Goal: Information Seeking & Learning: Learn about a topic

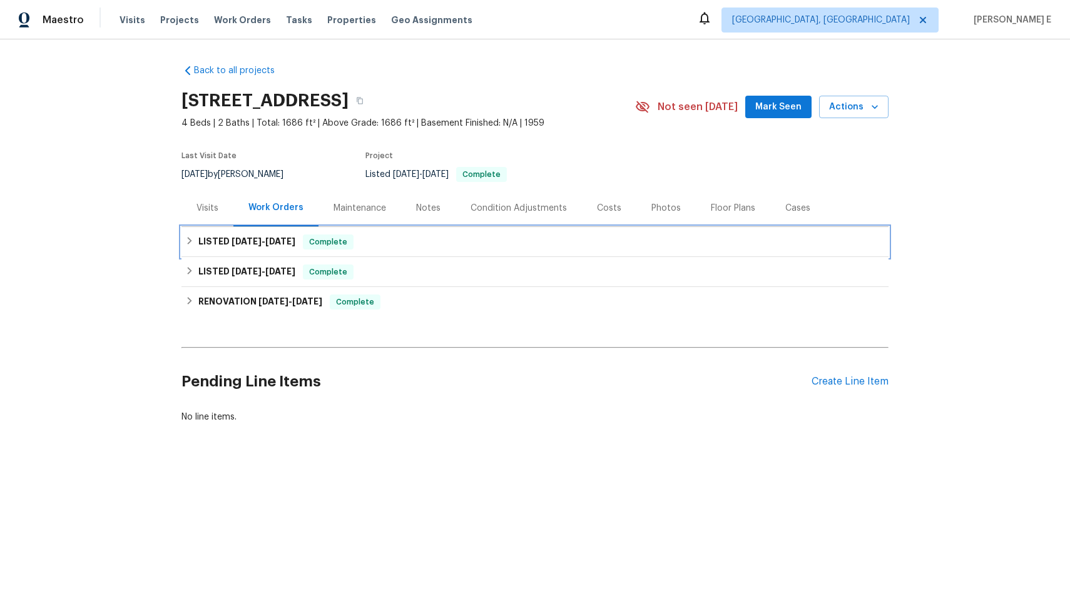
click at [243, 248] on h6 "LISTED [DATE] - [DATE]" at bounding box center [246, 242] width 97 height 15
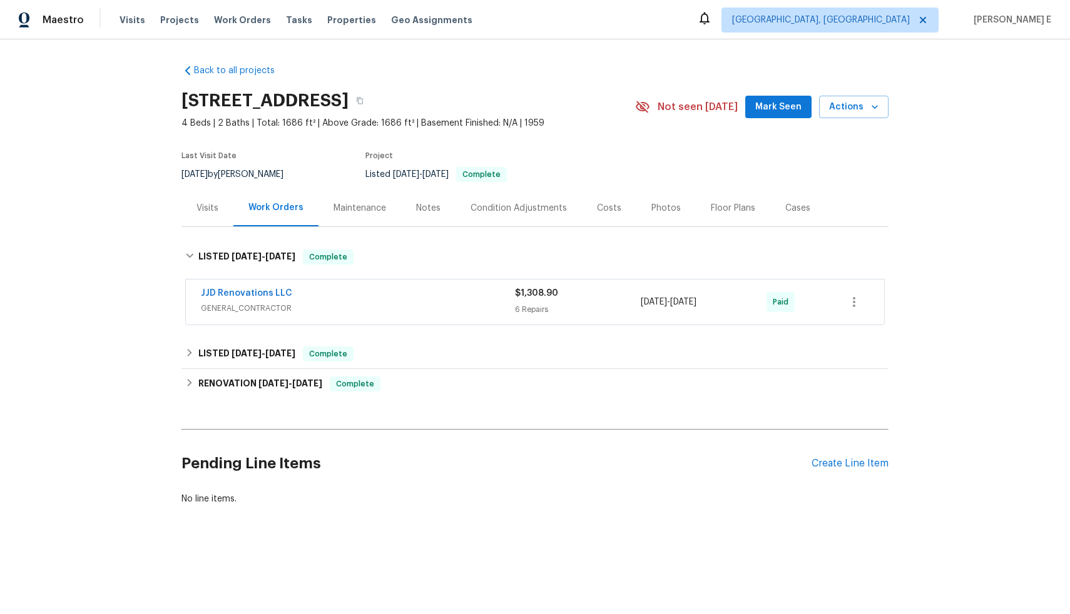
click at [344, 288] on div "JJD Renovations LLC" at bounding box center [358, 294] width 314 height 15
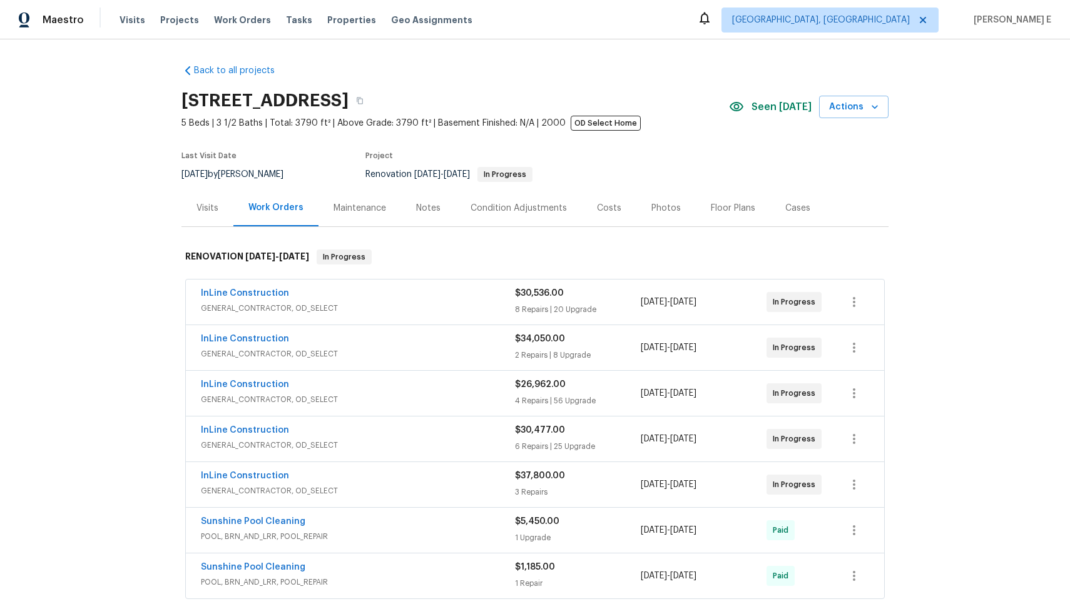
click at [791, 210] on div "Cases" at bounding box center [797, 208] width 25 height 13
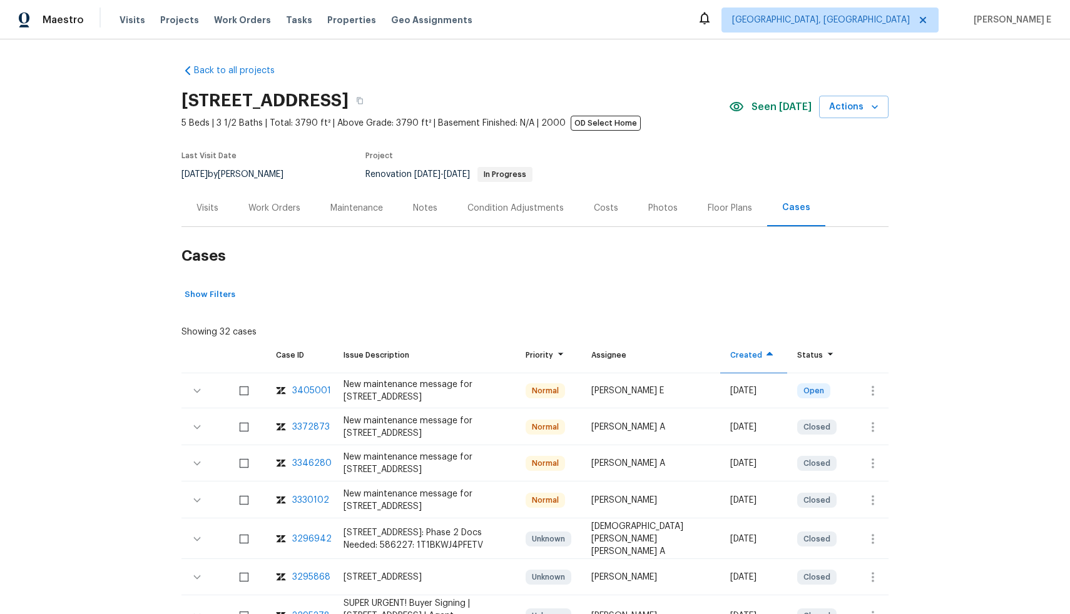
click at [301, 429] on div "3372873" at bounding box center [311, 427] width 38 height 13
click at [275, 215] on div "Work Orders" at bounding box center [274, 208] width 82 height 37
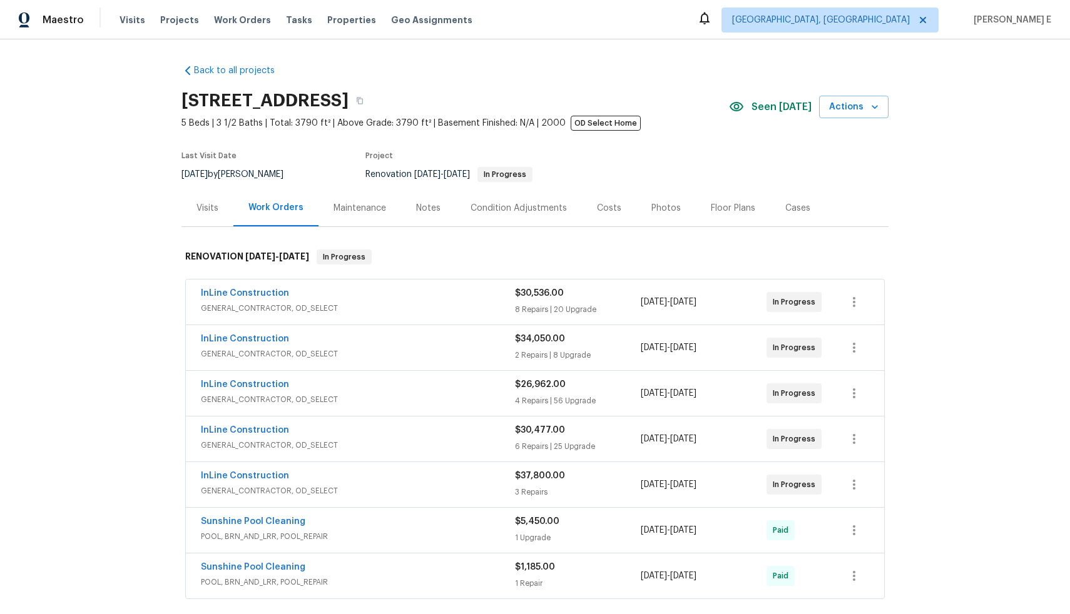
click at [210, 206] on div "Visits" at bounding box center [207, 208] width 22 height 13
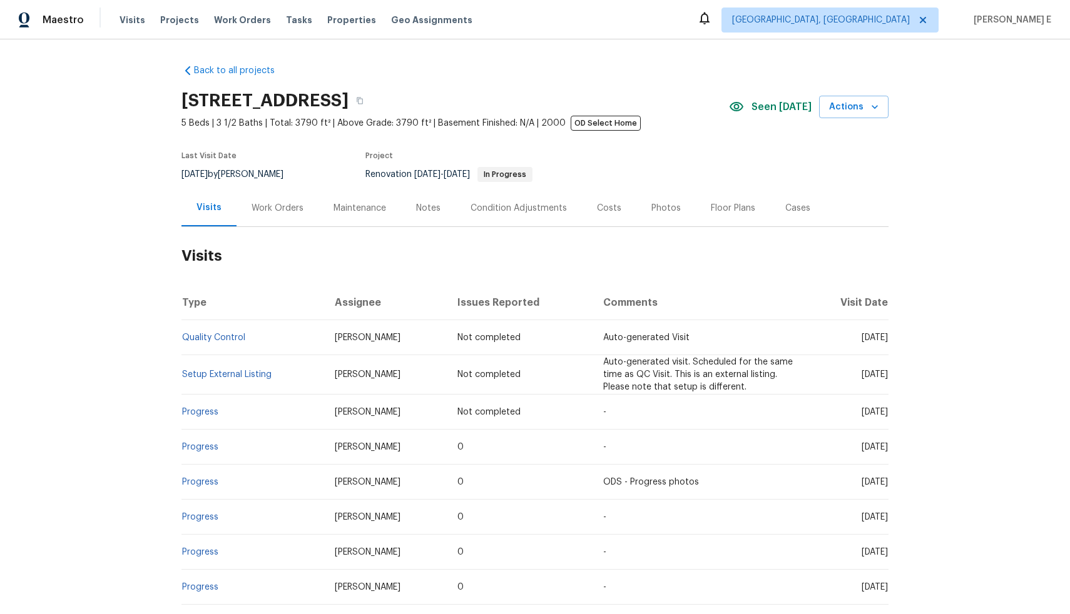
click at [293, 215] on div "Work Orders" at bounding box center [277, 208] width 82 height 37
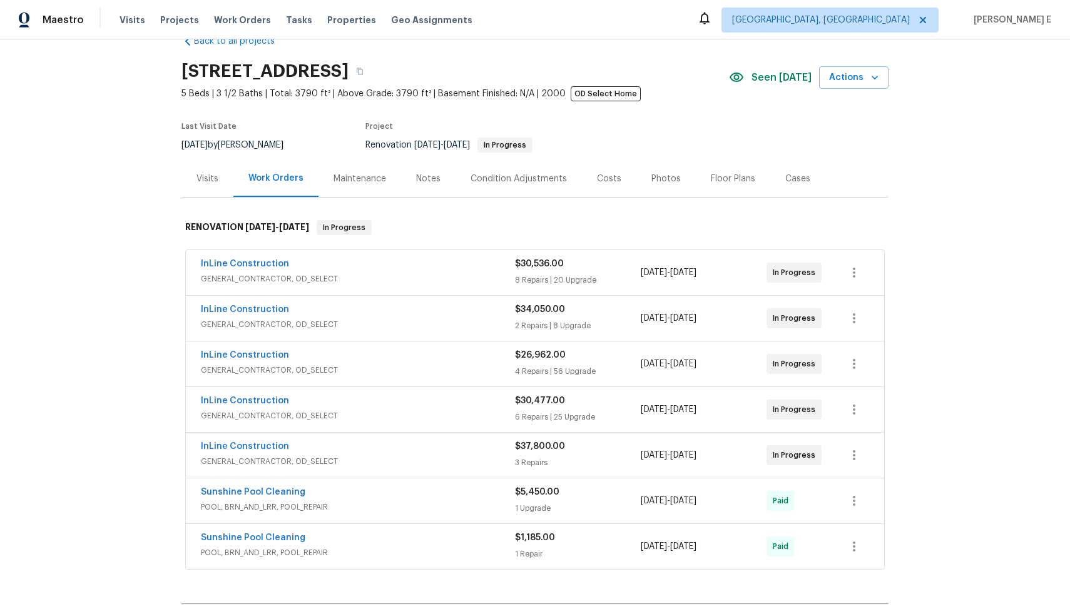
scroll to position [39, 0]
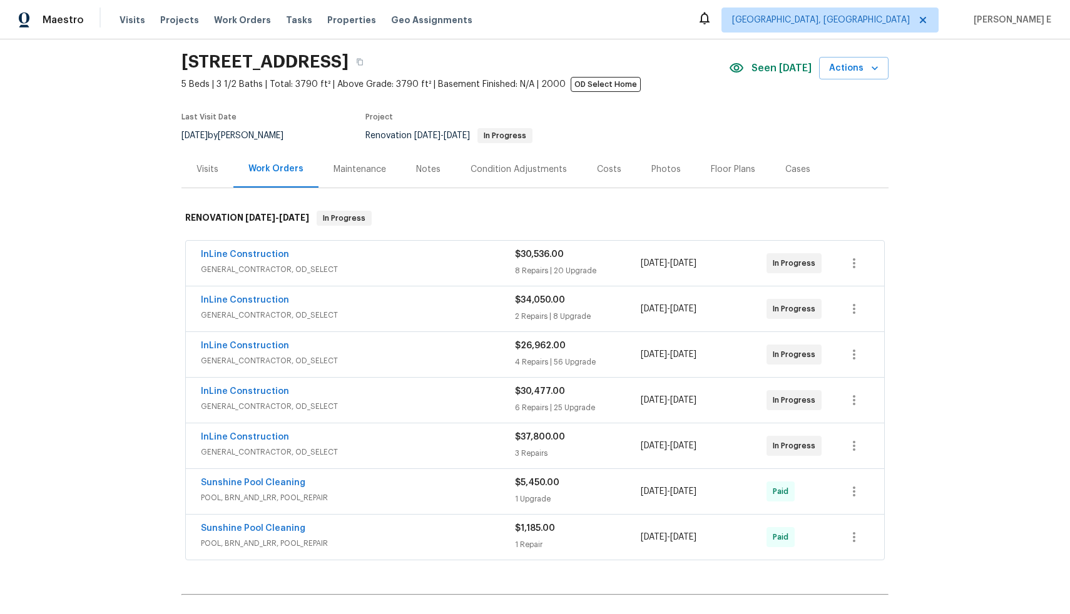
click at [385, 271] on span "GENERAL_CONTRACTOR, OD_SELECT" at bounding box center [358, 269] width 314 height 13
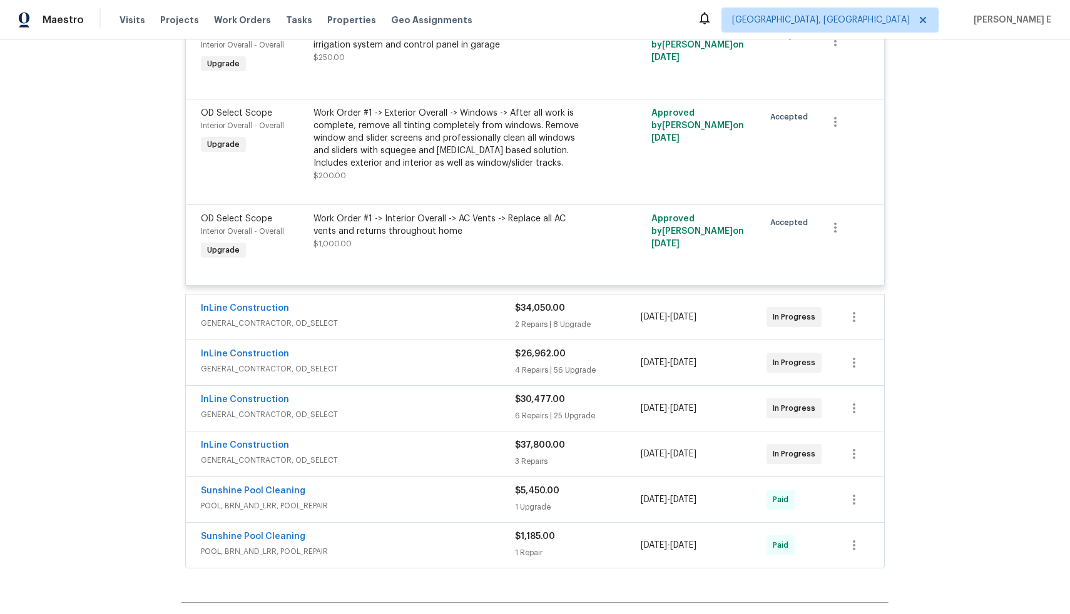
scroll to position [2623, 0]
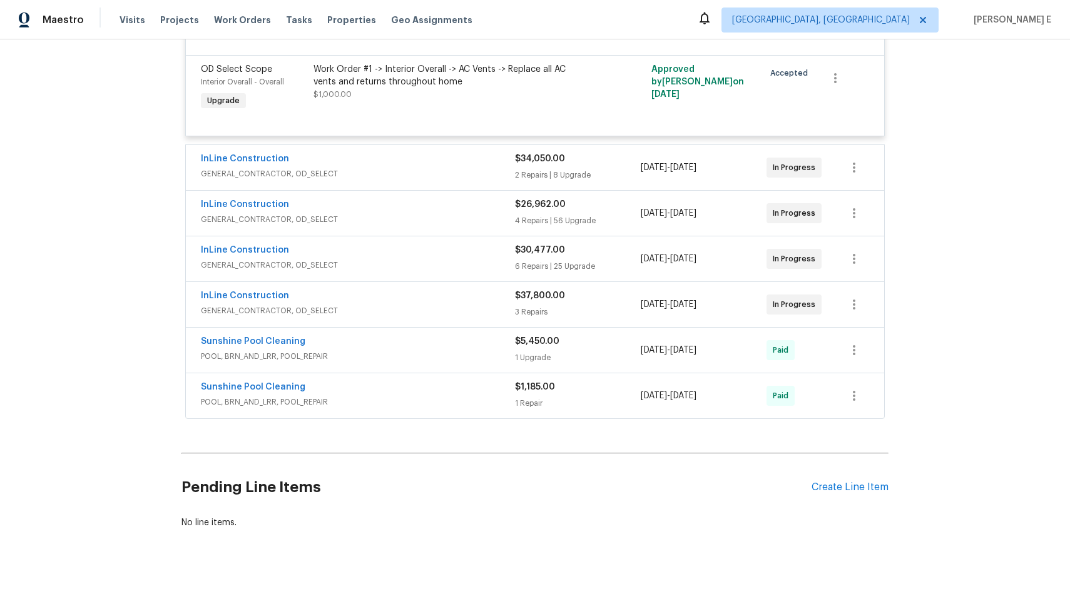
click at [372, 168] on span "GENERAL_CONTRACTOR, OD_SELECT" at bounding box center [358, 174] width 314 height 13
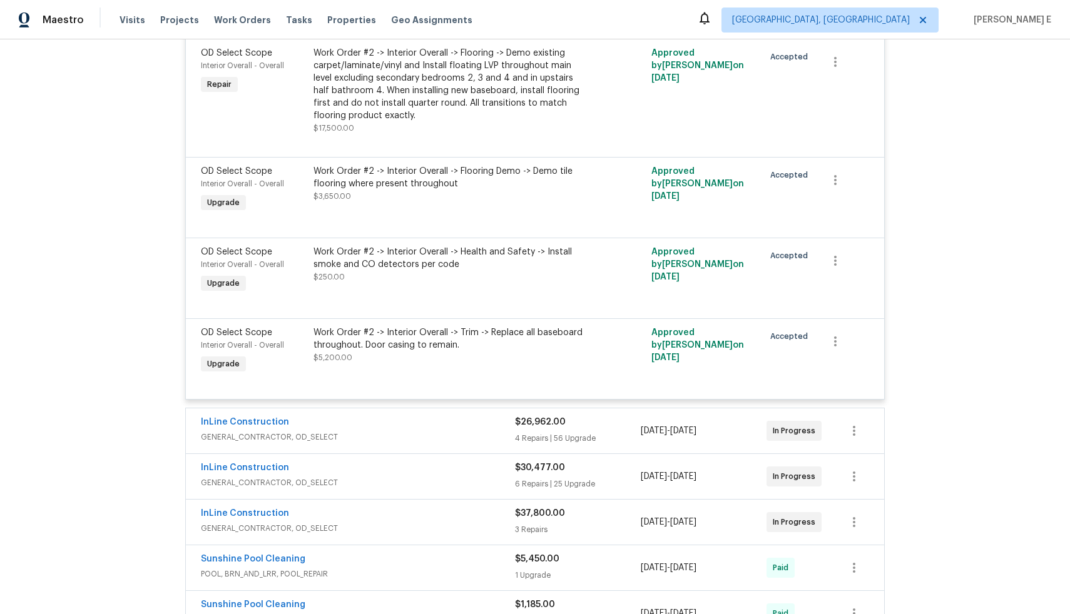
scroll to position [3528, 0]
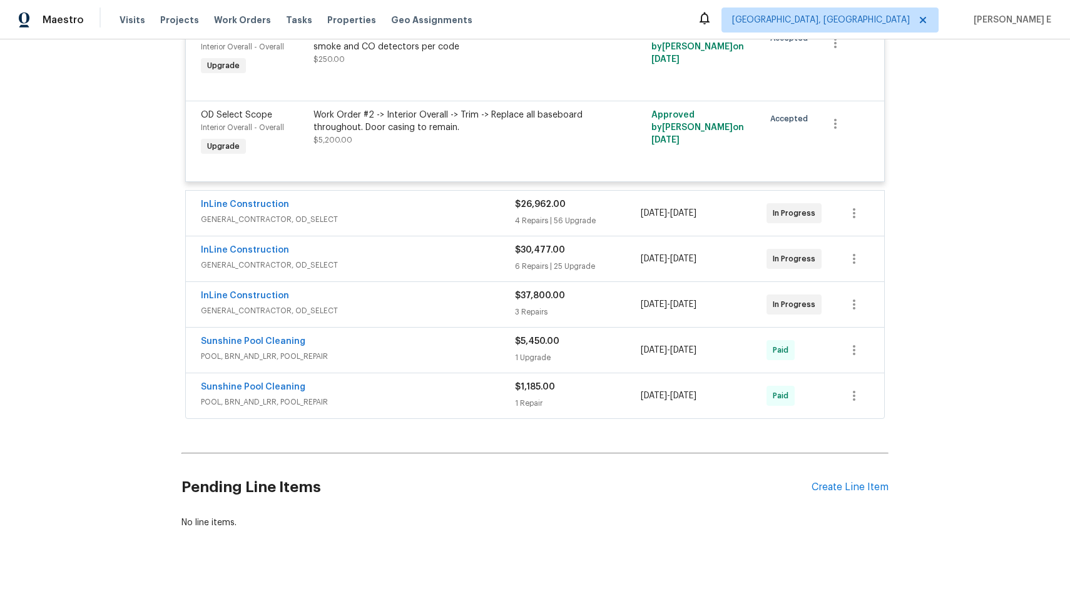
click at [408, 281] on div "InLine Construction GENERAL_CONTRACTOR, OD_SELECT $37,800.00 3 Repairs [DATE] -…" at bounding box center [534, 304] width 699 height 46
click at [403, 213] on span "GENERAL_CONTRACTOR, OD_SELECT" at bounding box center [358, 219] width 314 height 13
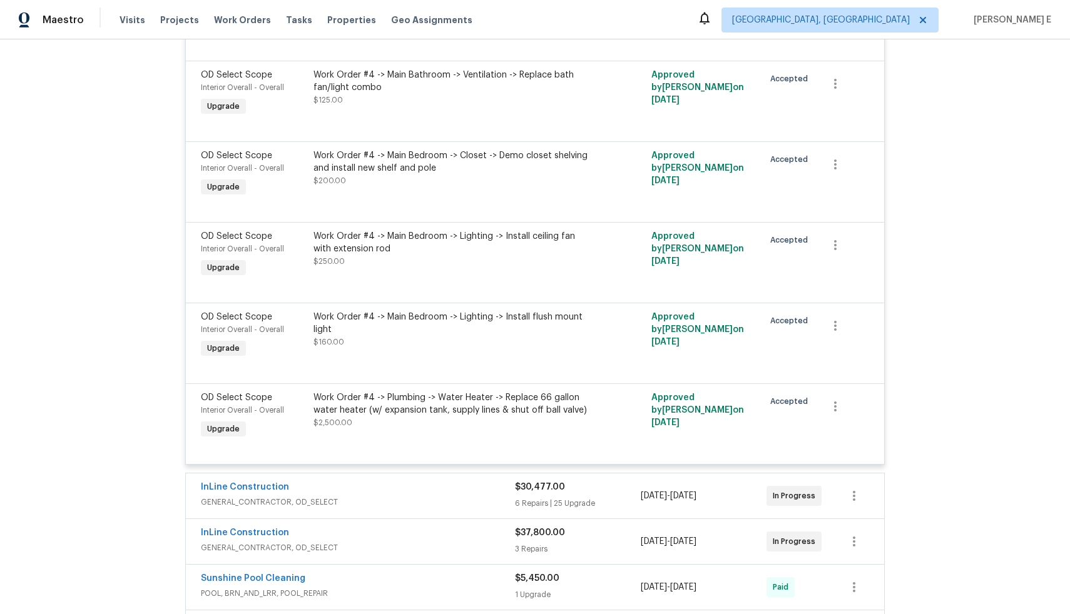
scroll to position [8457, 0]
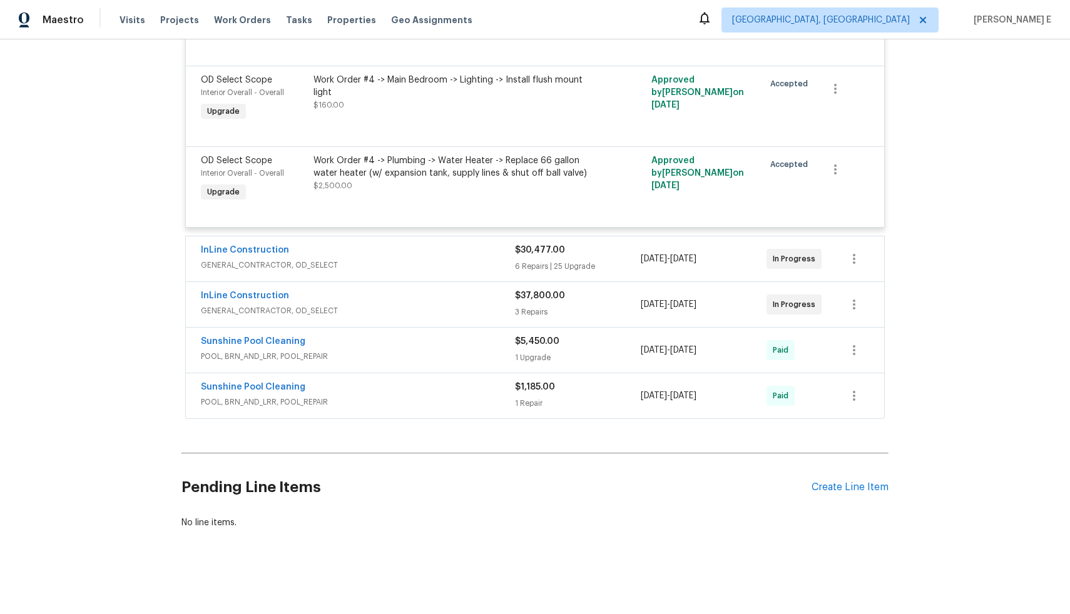
click at [404, 248] on div "InLine Construction" at bounding box center [358, 251] width 314 height 15
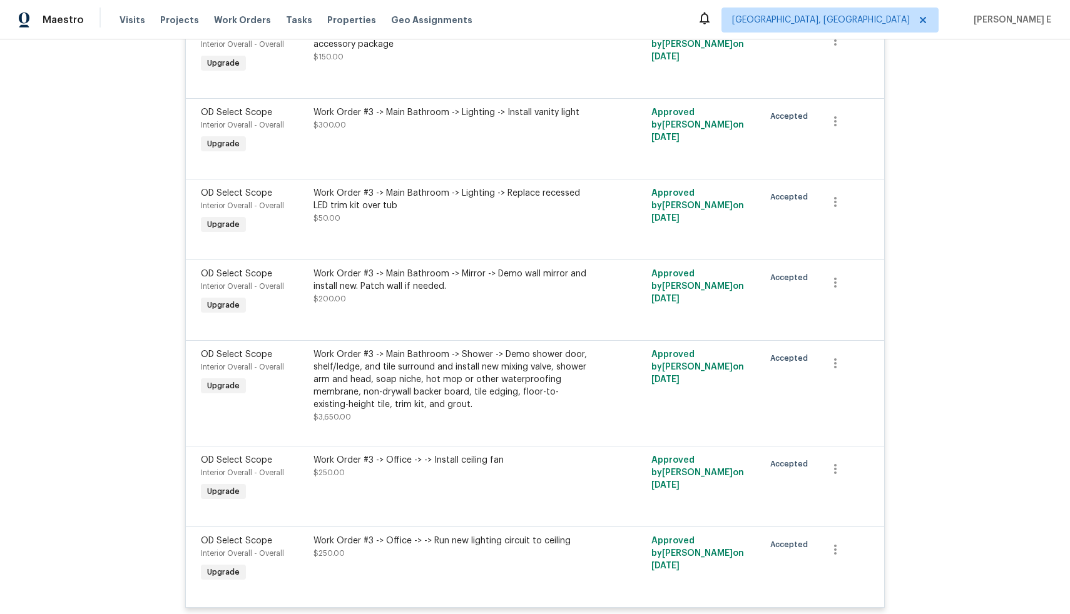
scroll to position [11038, 0]
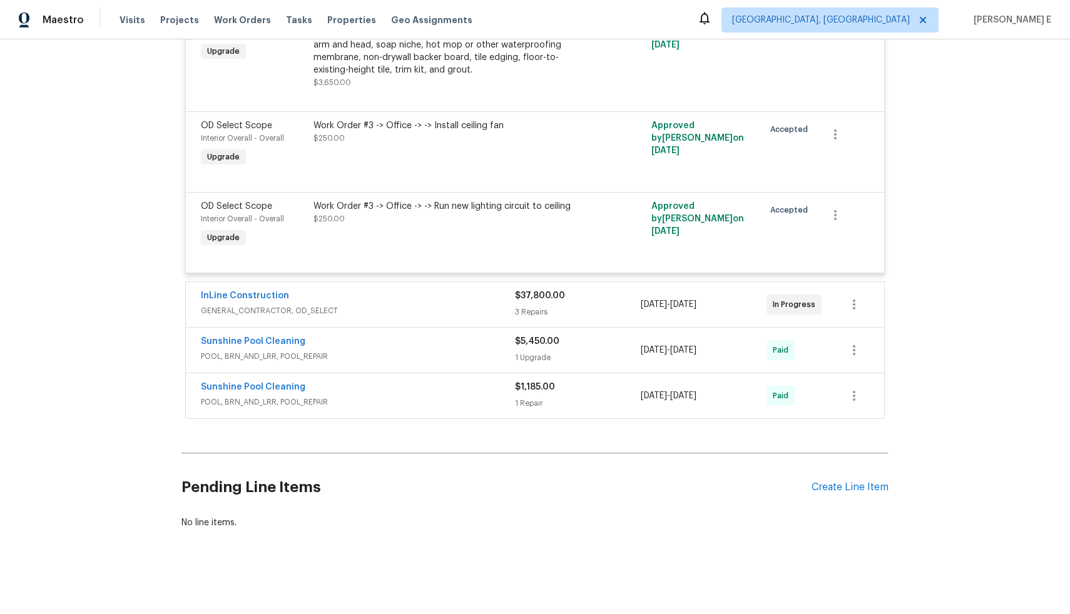
click at [412, 305] on span "GENERAL_CONTRACTOR, OD_SELECT" at bounding box center [358, 311] width 314 height 13
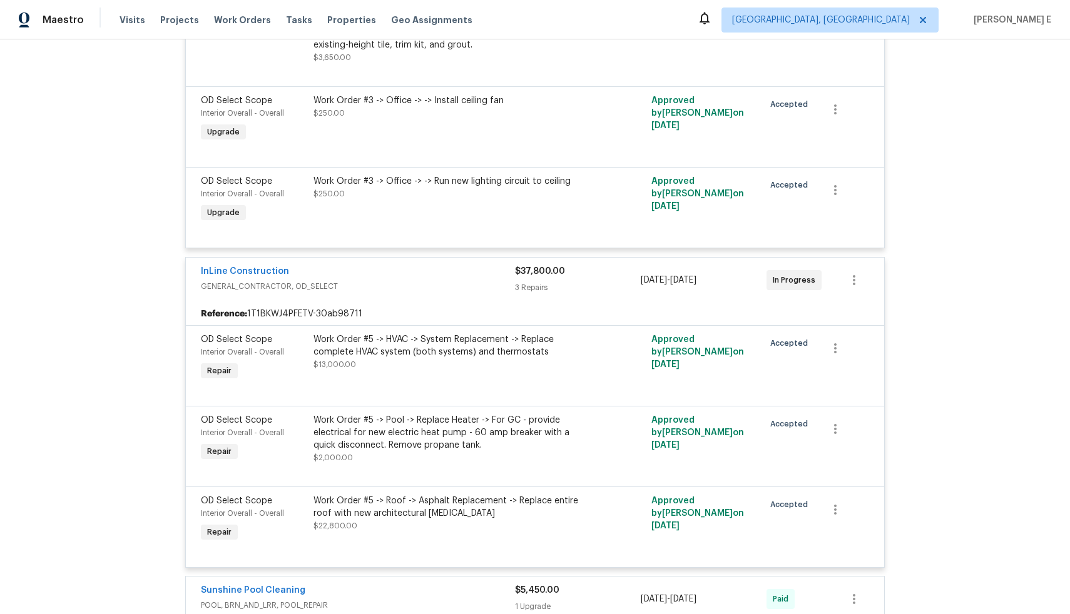
scroll to position [11313, 0]
